Goal: Information Seeking & Learning: Learn about a topic

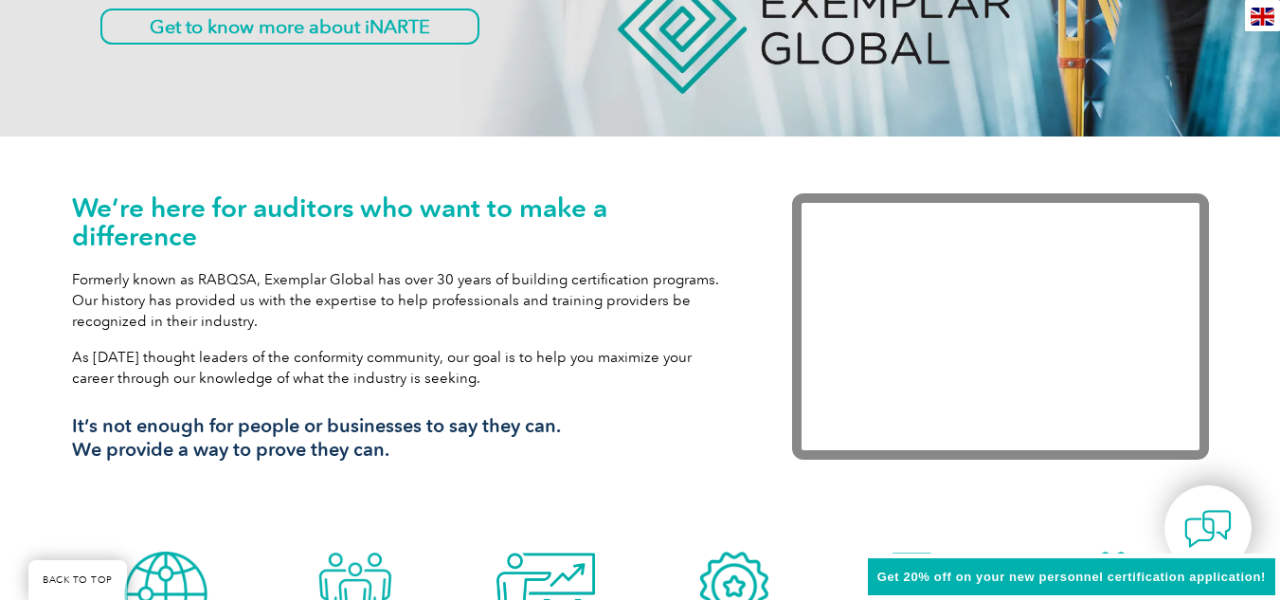
scroll to position [516, 0]
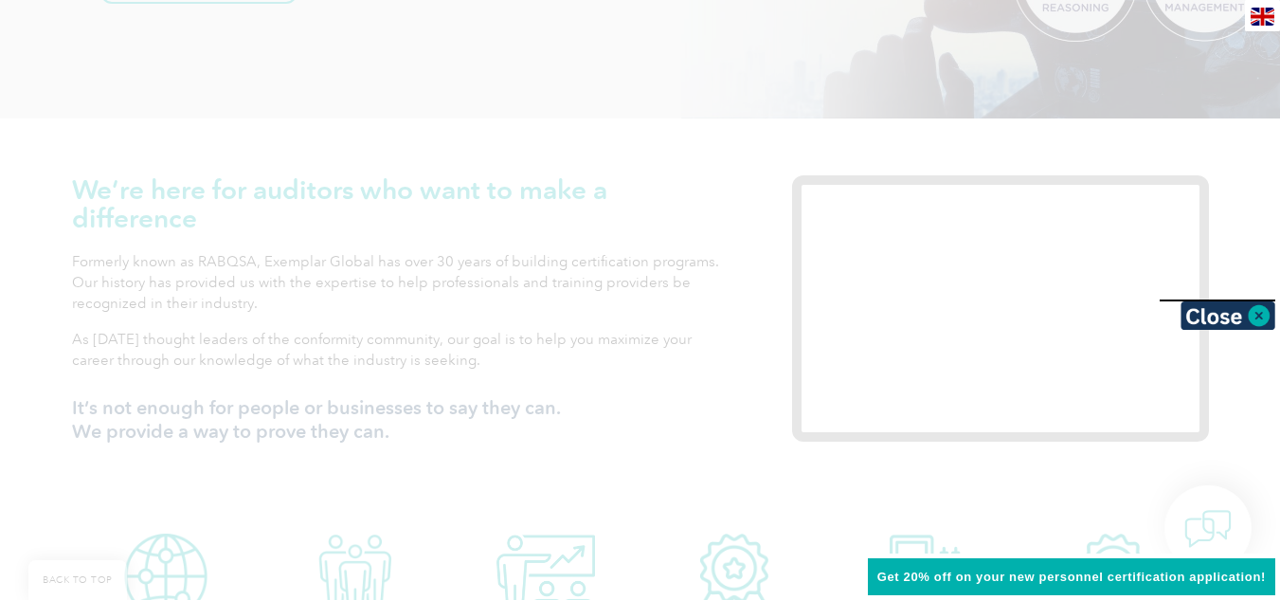
click at [729, 449] on div at bounding box center [640, 300] width 1280 height 600
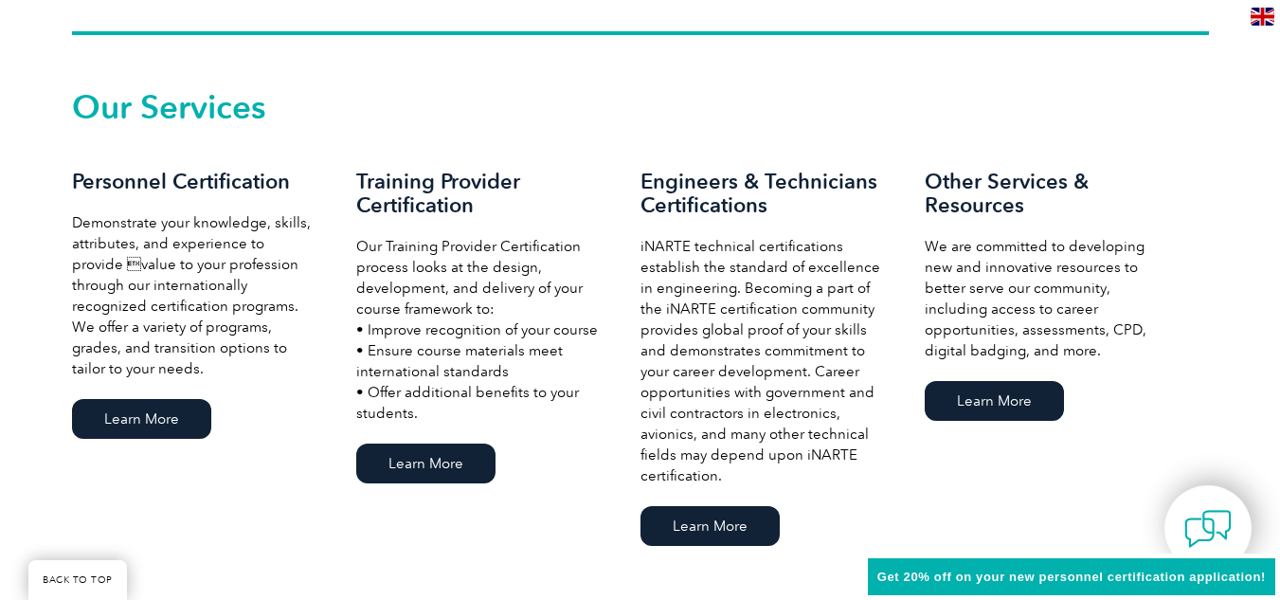
scroll to position [1282, 0]
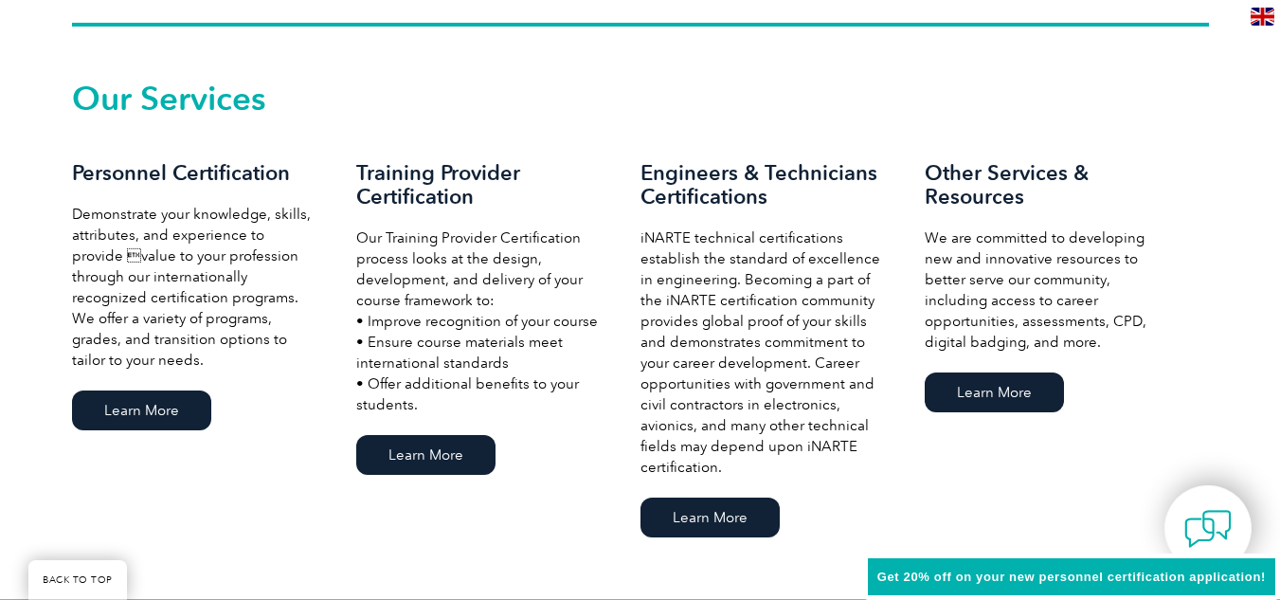
drag, startPoint x: 1283, startPoint y: 161, endPoint x: 1284, endPoint y: 204, distance: 42.6
click at [108, 398] on link "Learn More" at bounding box center [141, 410] width 139 height 40
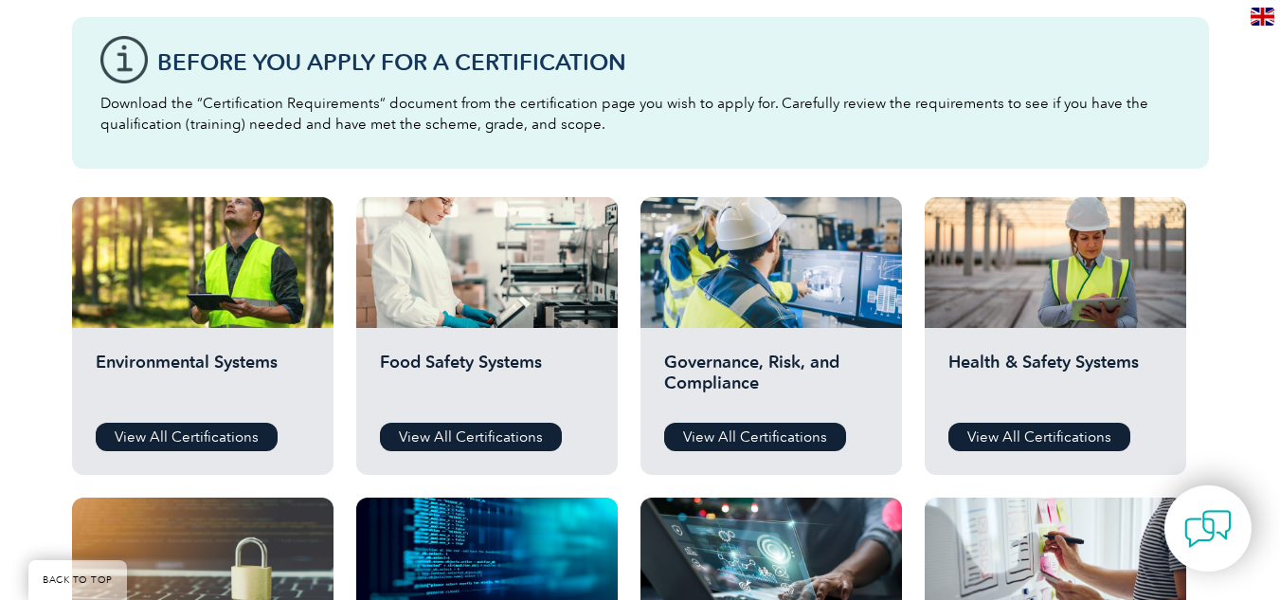
scroll to position [560, 0]
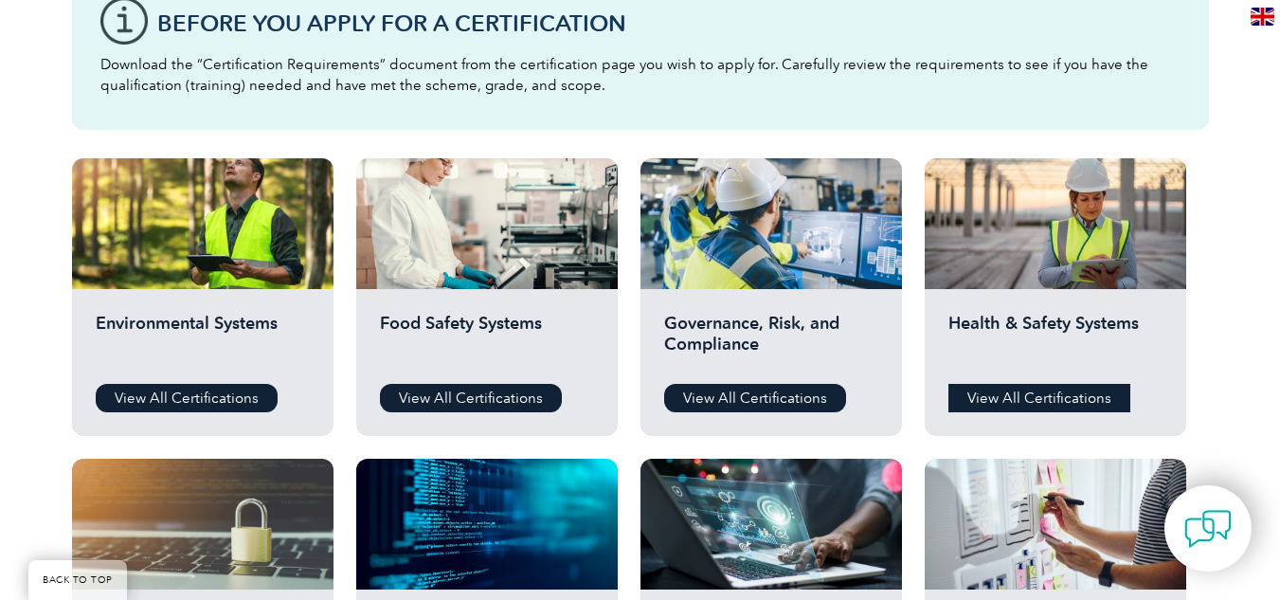
click at [1013, 395] on link "View All Certifications" at bounding box center [1039, 398] width 182 height 28
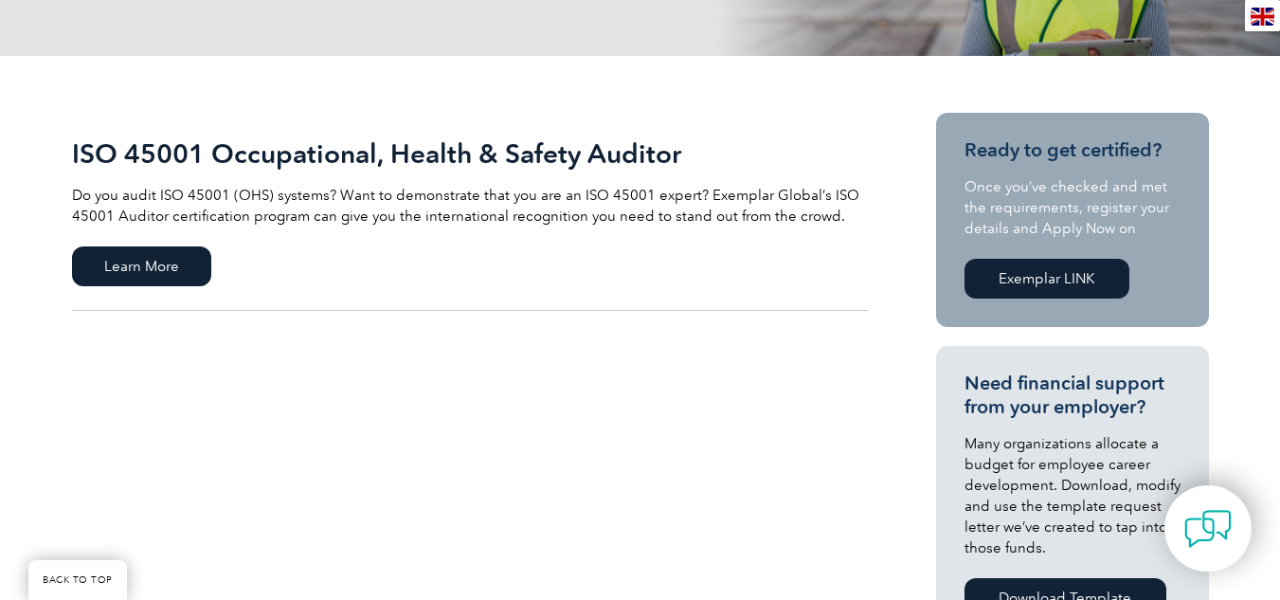
scroll to position [394, 0]
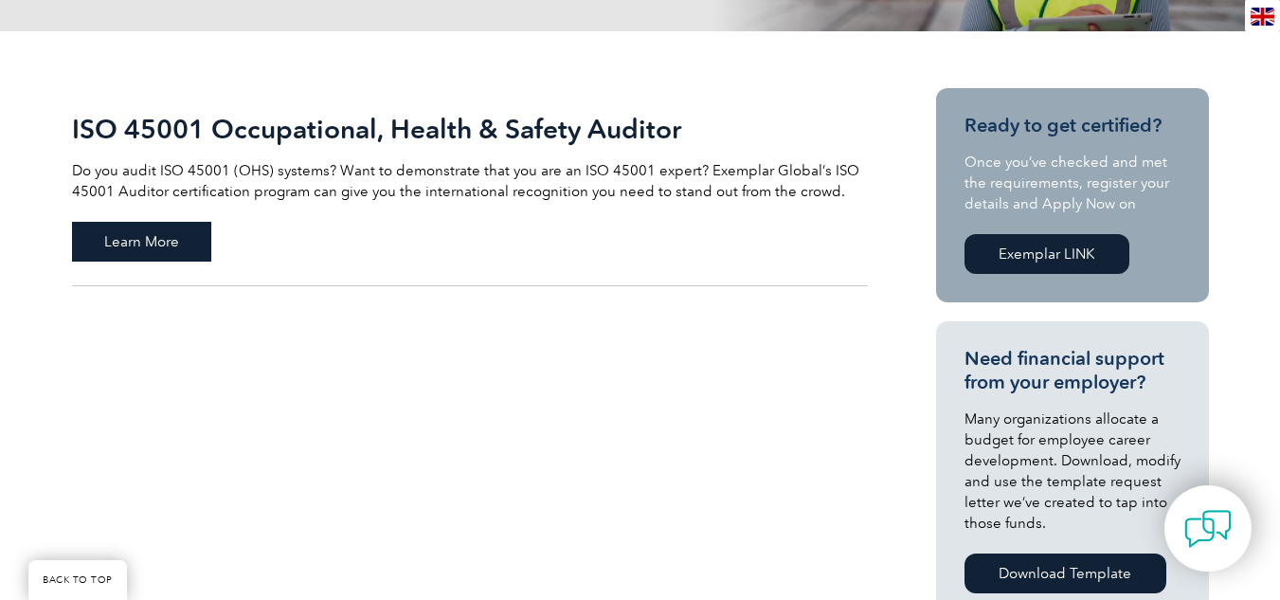
click at [109, 244] on span "Learn More" at bounding box center [141, 242] width 139 height 40
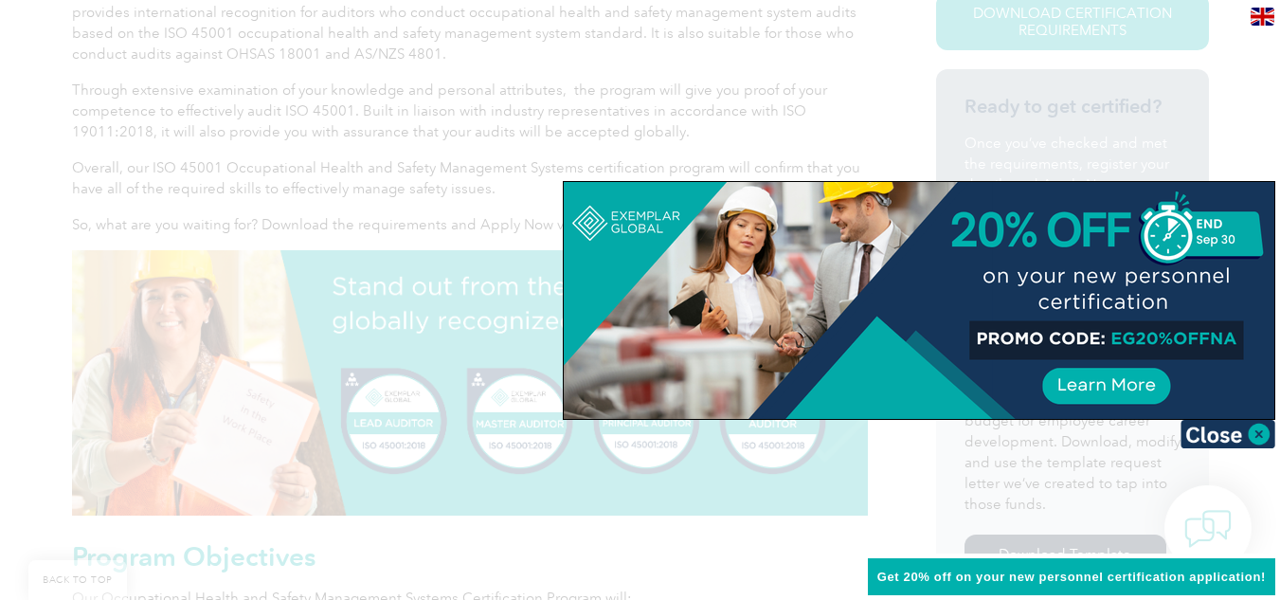
scroll to position [559, 0]
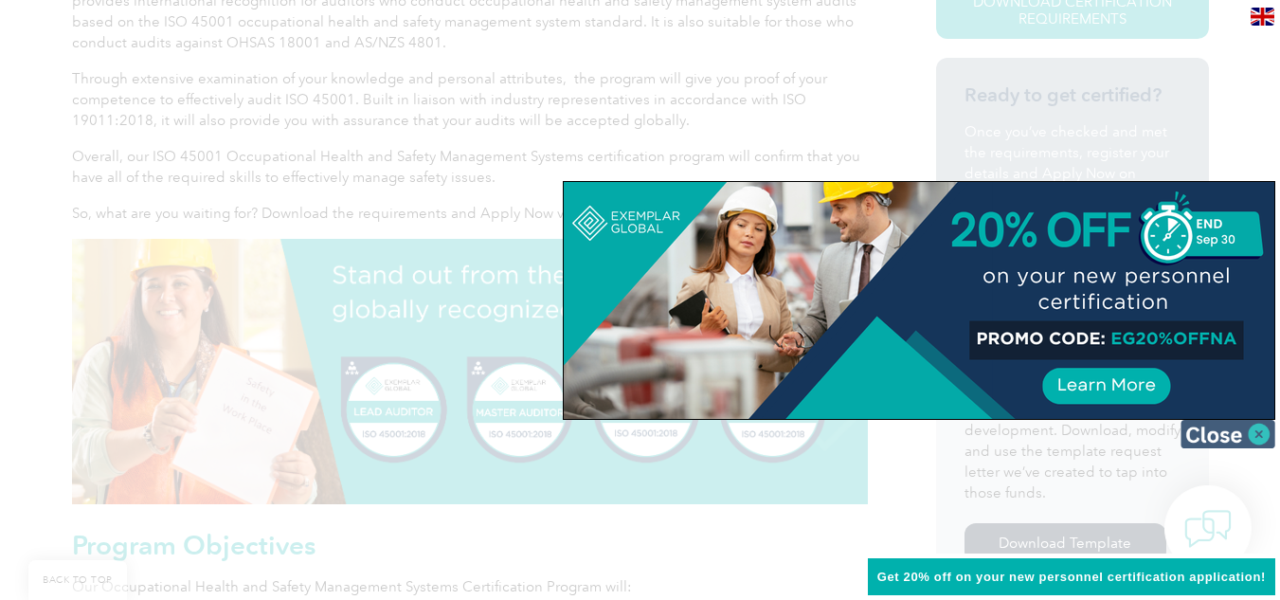
click at [1264, 433] on img at bounding box center [1227, 434] width 95 height 28
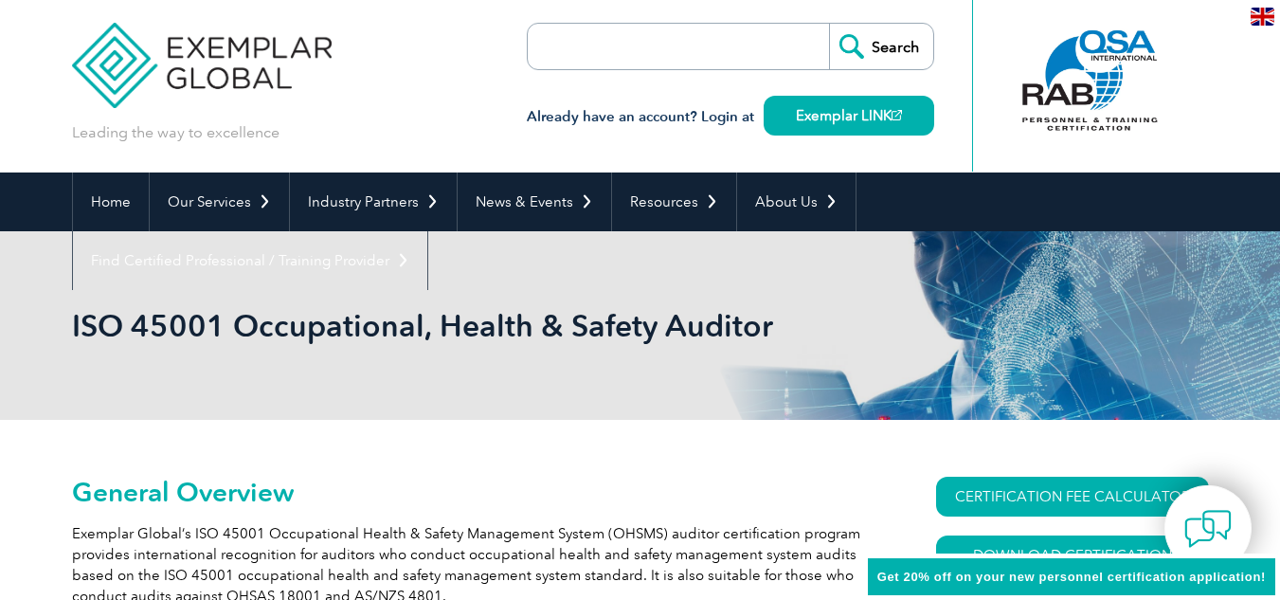
scroll to position [0, 0]
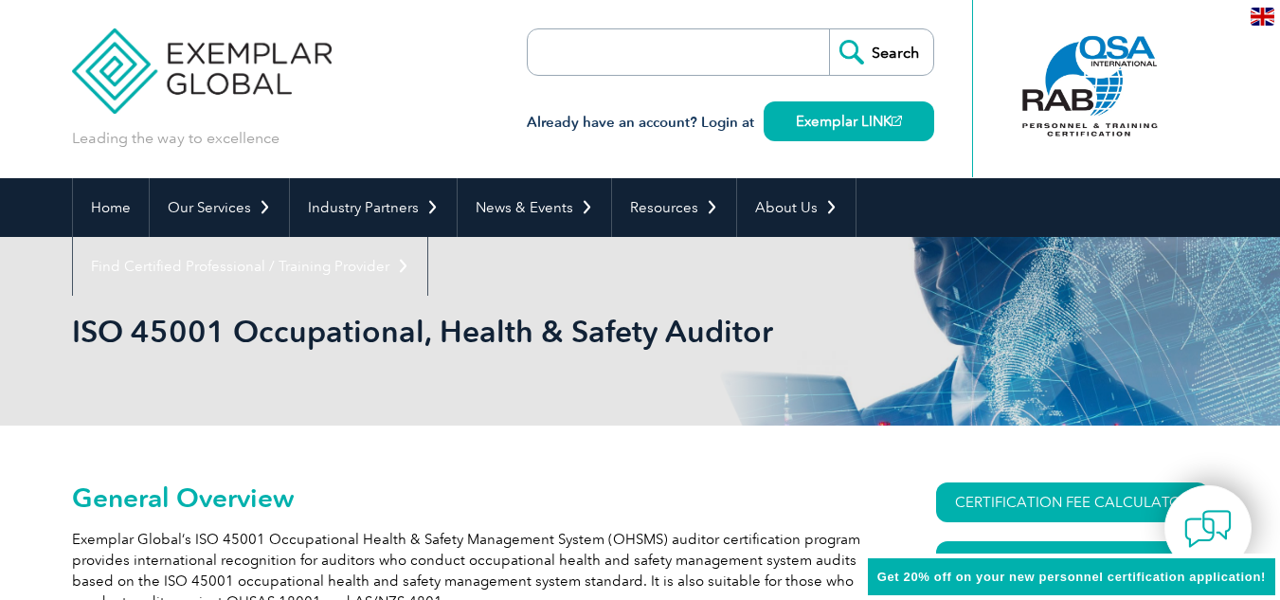
drag, startPoint x: 1293, startPoint y: 167, endPoint x: 1293, endPoint y: 45, distance: 121.2
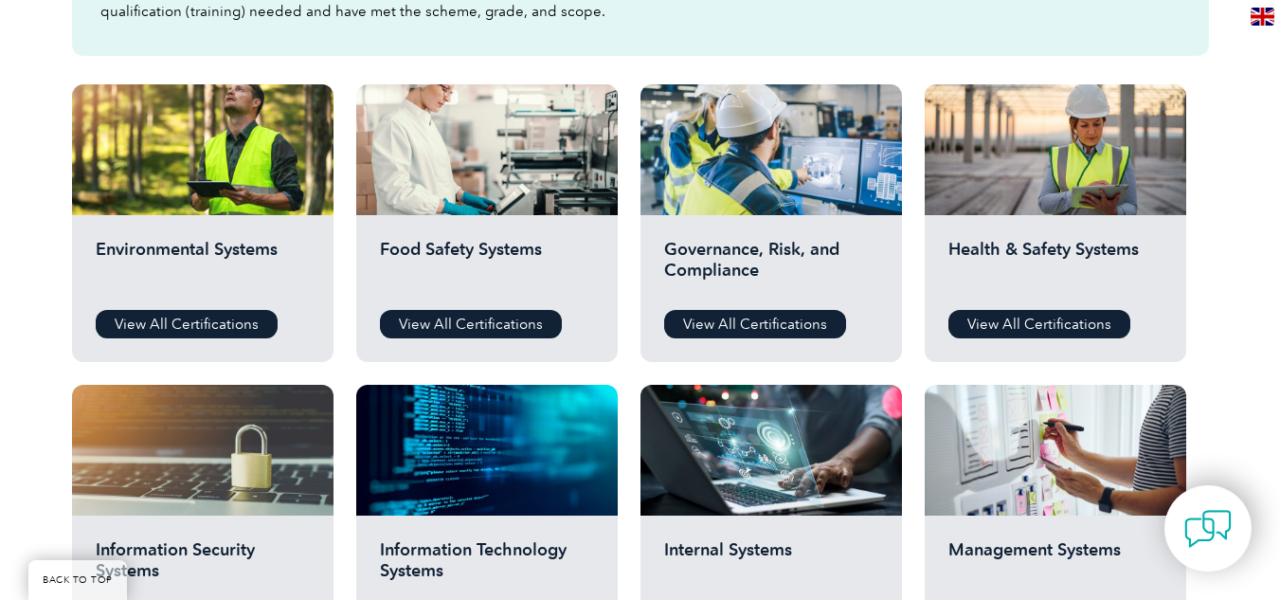
scroll to position [642, 0]
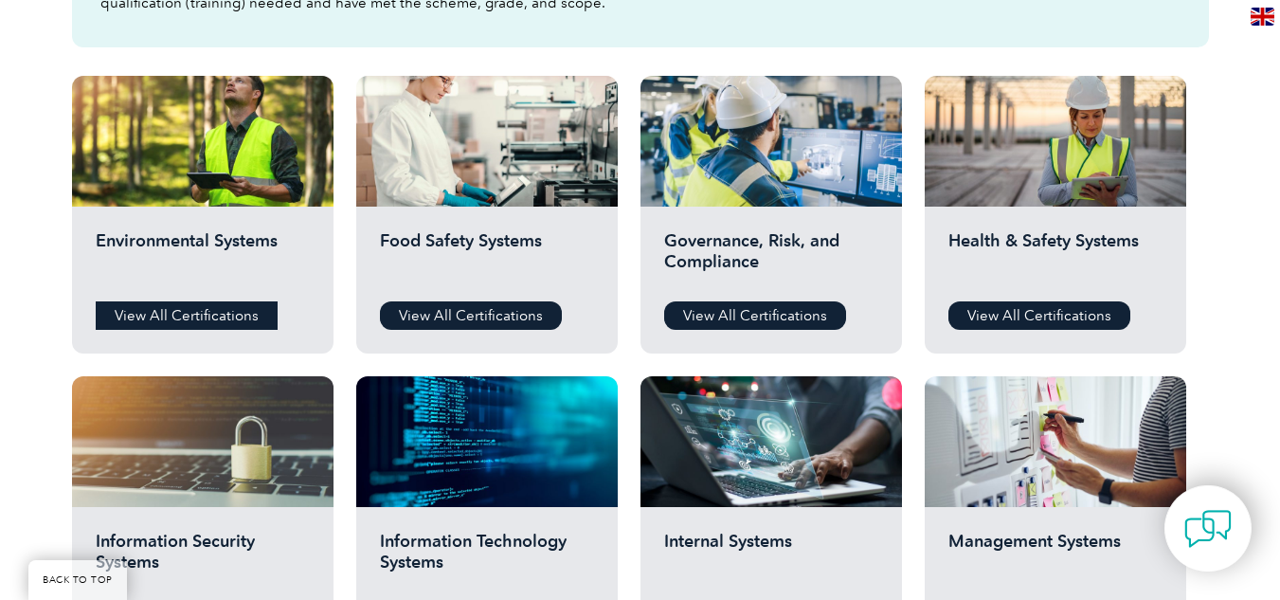
click at [168, 323] on link "View All Certifications" at bounding box center [187, 315] width 182 height 28
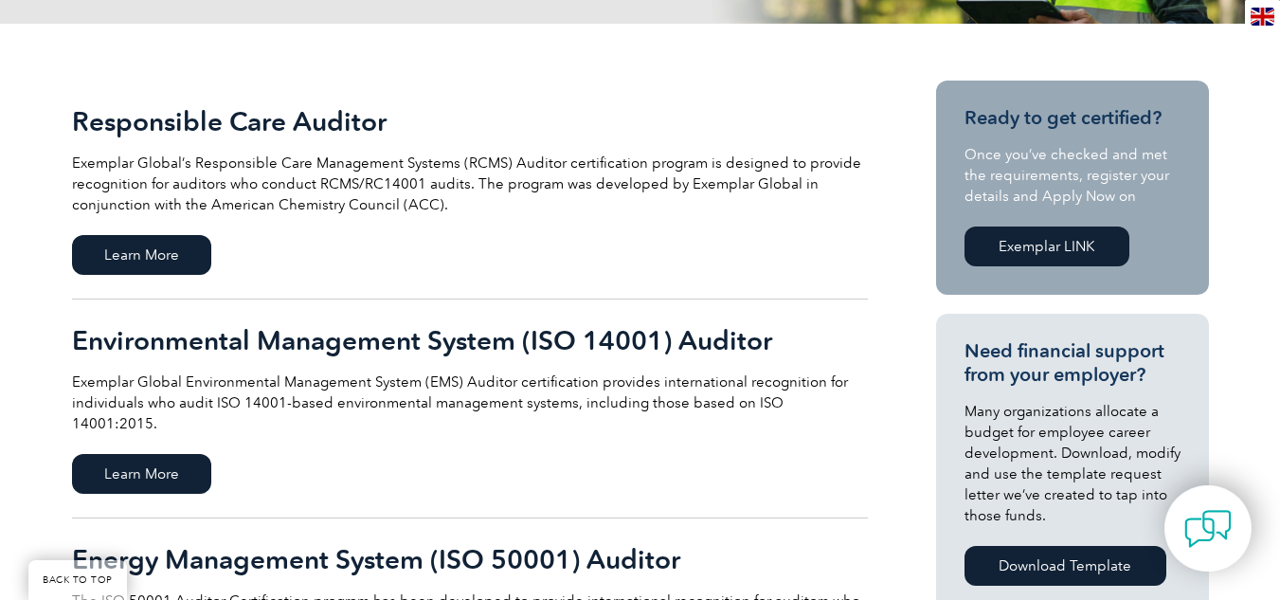
scroll to position [414, 0]
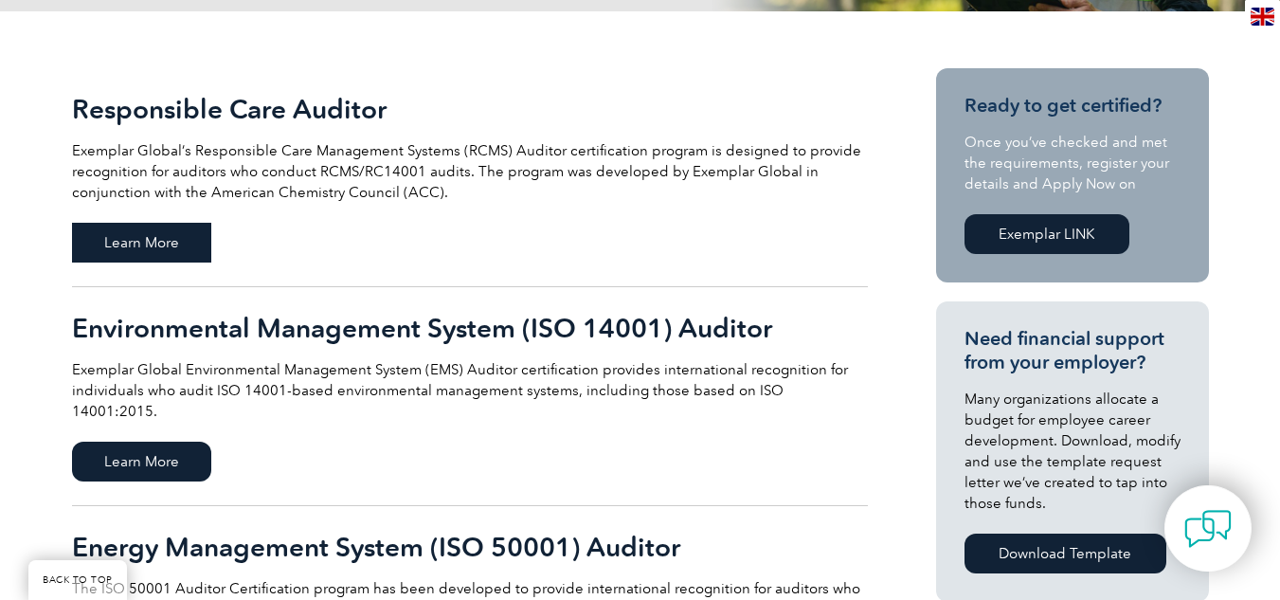
click at [143, 233] on span "Learn More" at bounding box center [141, 243] width 139 height 40
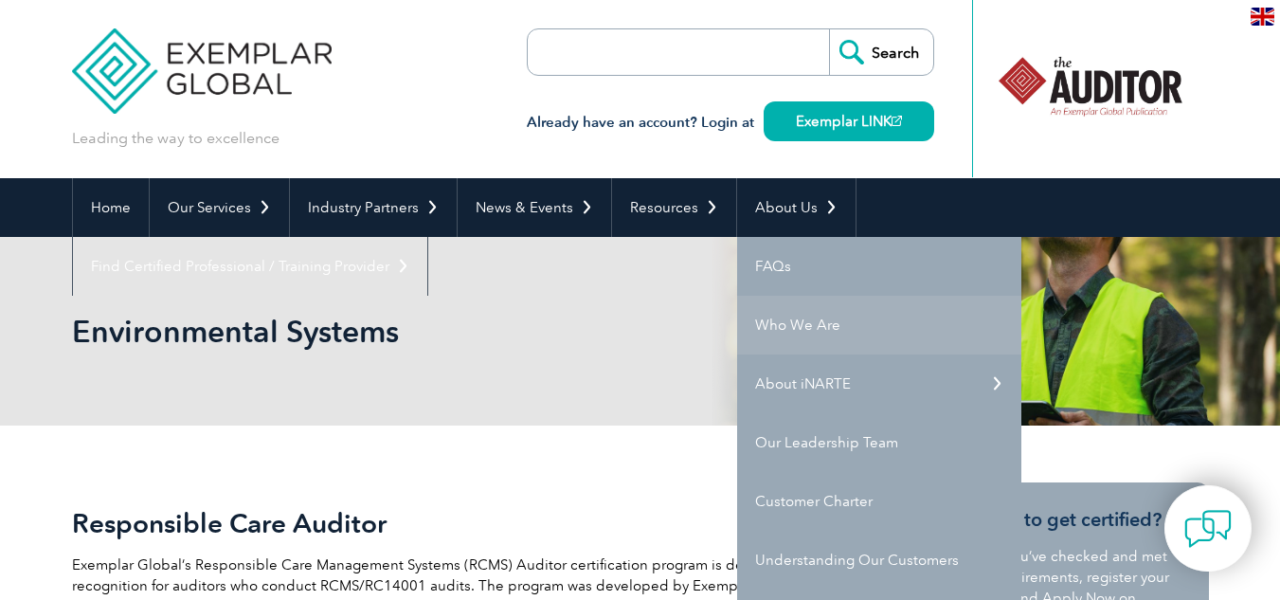
click at [805, 327] on link "Who We Are" at bounding box center [879, 325] width 284 height 59
